Goal: Ask a question

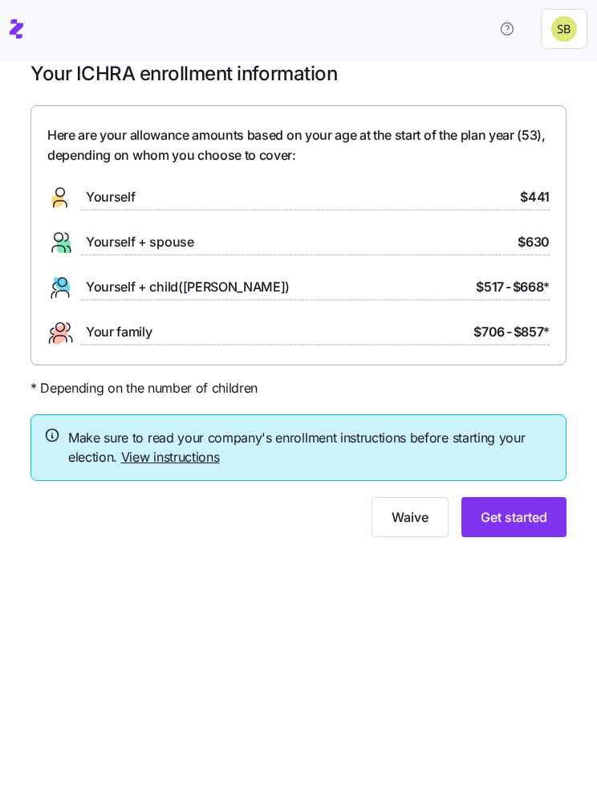
click at [226, 89] on div at bounding box center [299, 95] width 536 height 19
click at [220, 155] on span "Here are your allowance amounts based on your age at the start of the plan year…" at bounding box center [298, 145] width 503 height 40
click at [163, 454] on link "View instructions" at bounding box center [170, 457] width 99 height 16
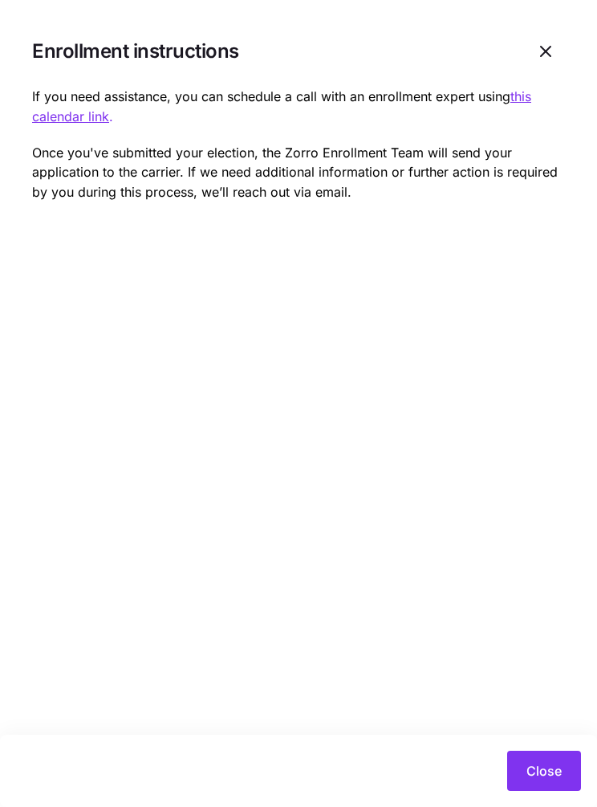
click at [544, 39] on span "button" at bounding box center [546, 51] width 37 height 37
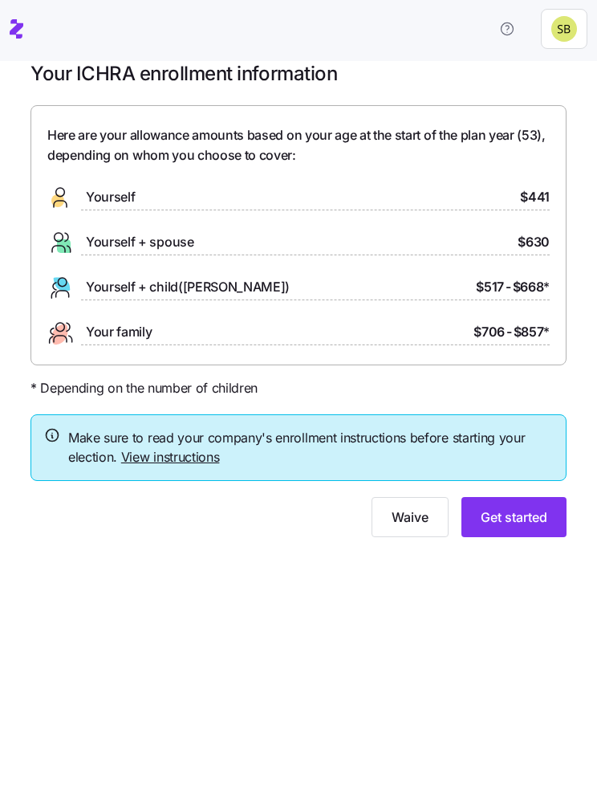
click at [521, 27] on button "button" at bounding box center [508, 29] width 42 height 32
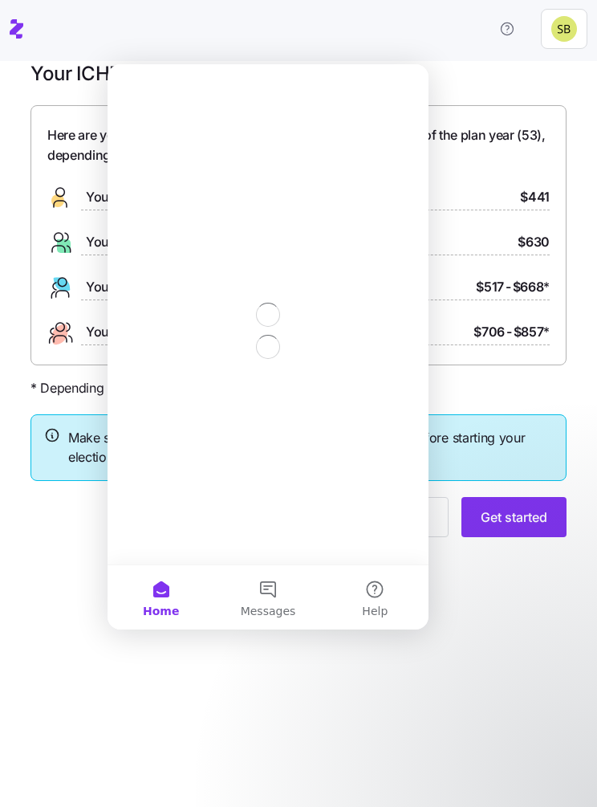
click at [503, 31] on icon "button" at bounding box center [507, 29] width 16 height 16
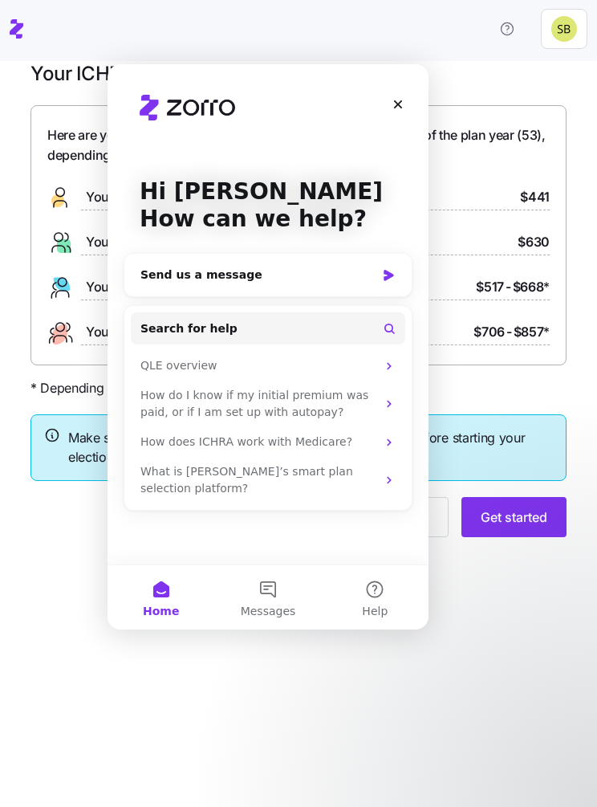
click at [336, 338] on button "Search for help" at bounding box center [268, 328] width 275 height 32
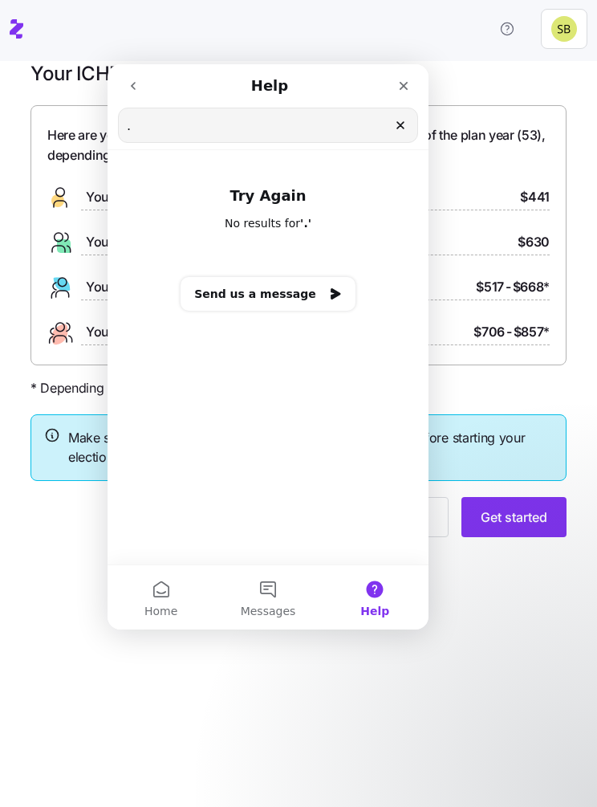
click at [257, 132] on input "." at bounding box center [268, 125] width 299 height 34
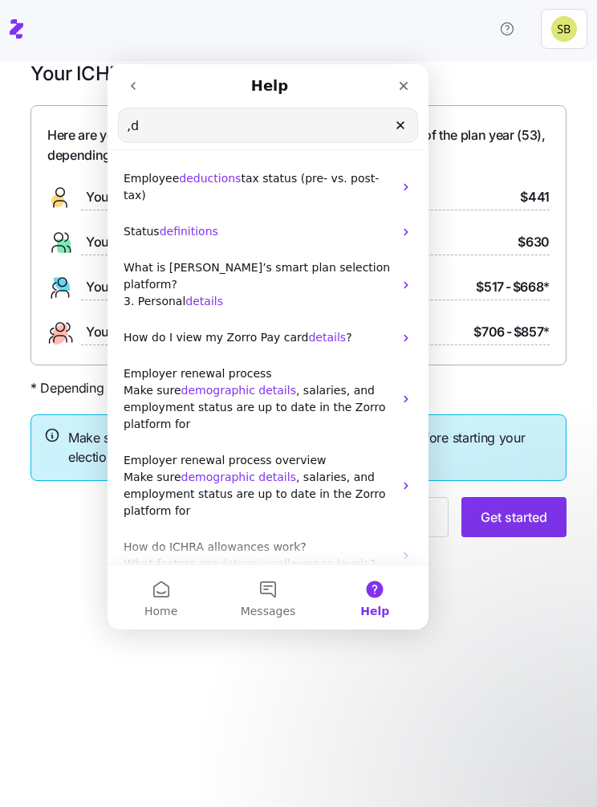
type input ","
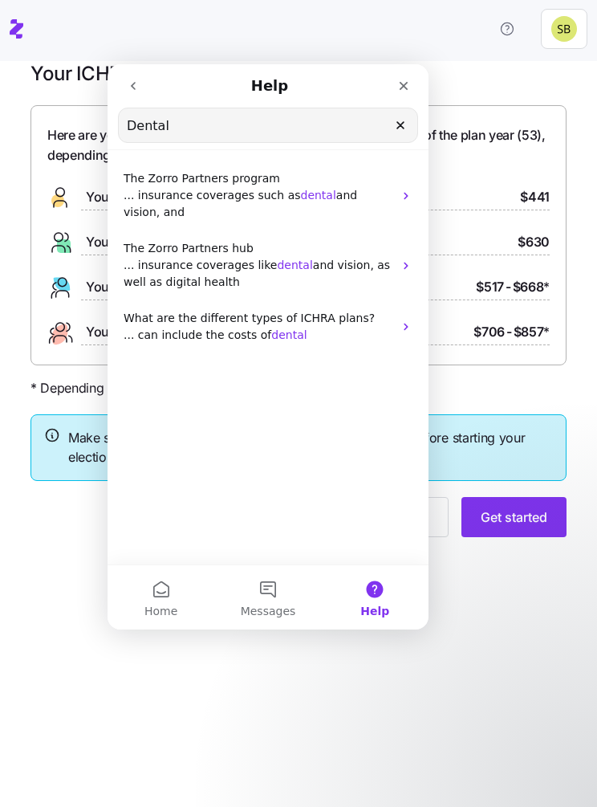
type input "Dental"
click at [401, 275] on div "The Zorro Partners hub ... insurance coverages like dental and vision, as well …" at bounding box center [268, 265] width 321 height 70
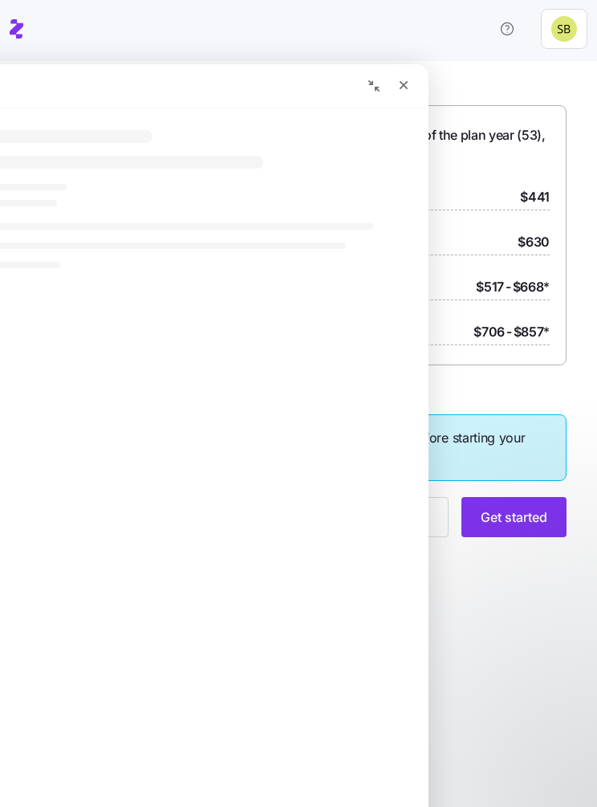
click at [401, 275] on h1 "The Zorro Partners hub" at bounding box center [168, 294] width 552 height 48
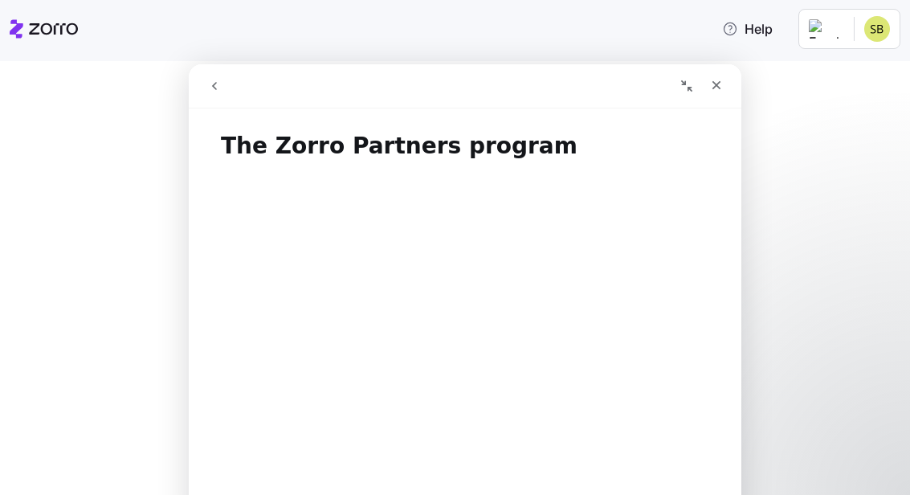
scroll to position [-2, 0]
click at [597, 84] on div "Close" at bounding box center [716, 85] width 29 height 29
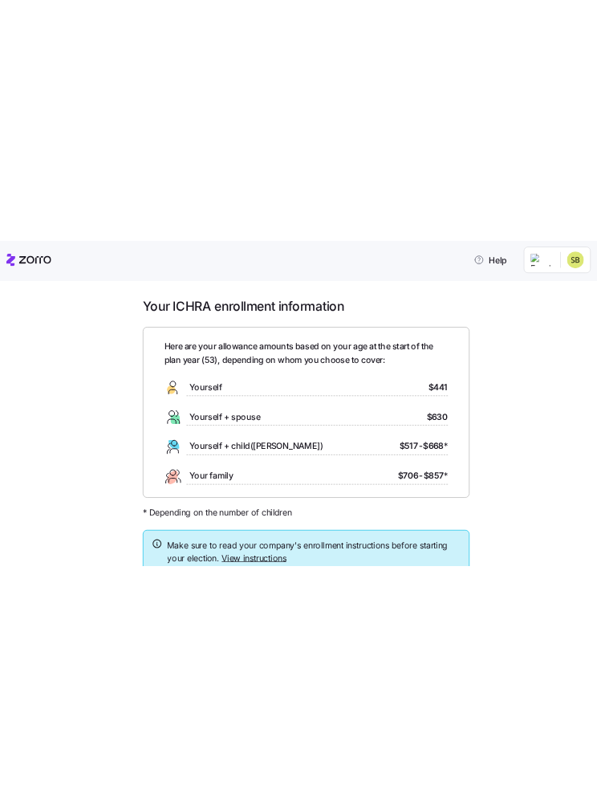
scroll to position [0, 0]
